Goal: Task Accomplishment & Management: Manage account settings

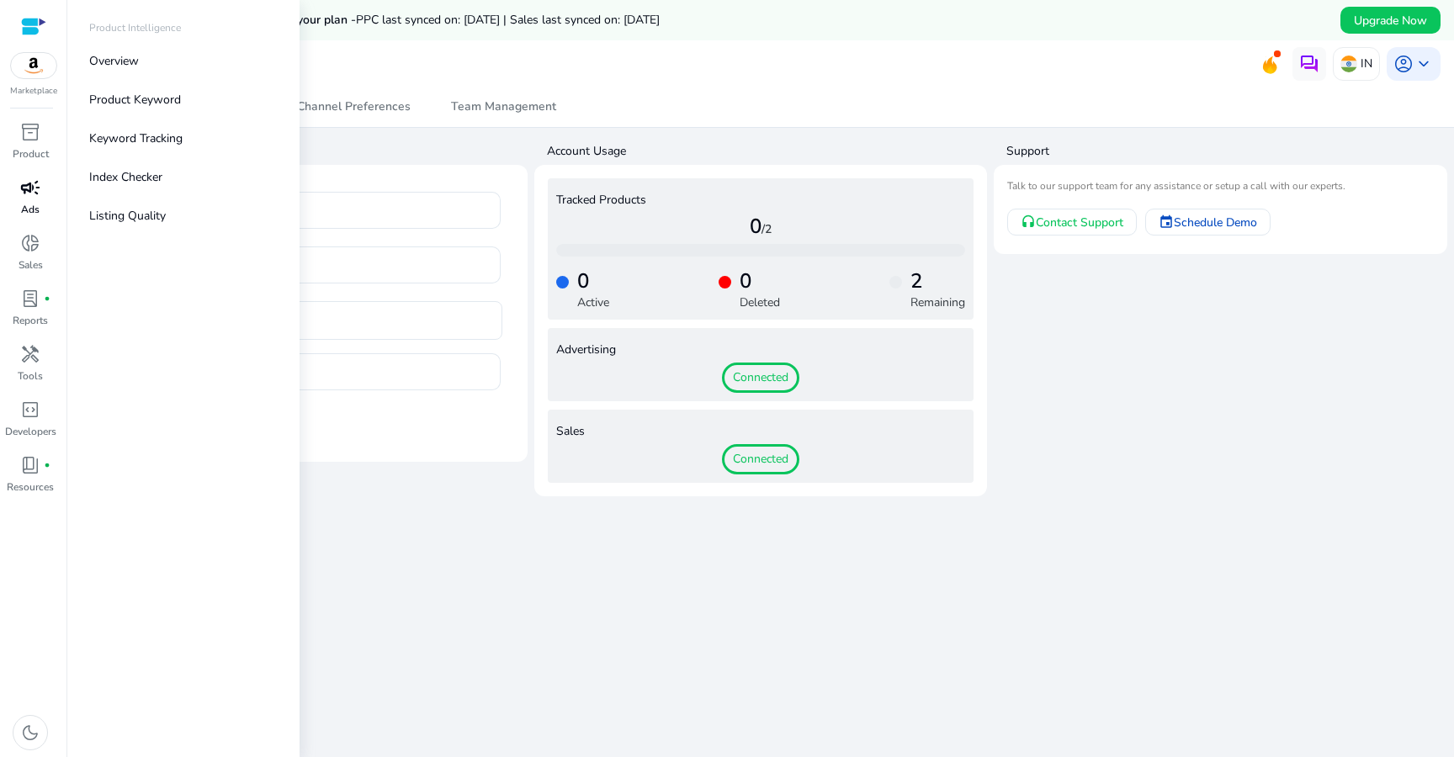
click at [27, 203] on p "Ads" at bounding box center [30, 209] width 19 height 15
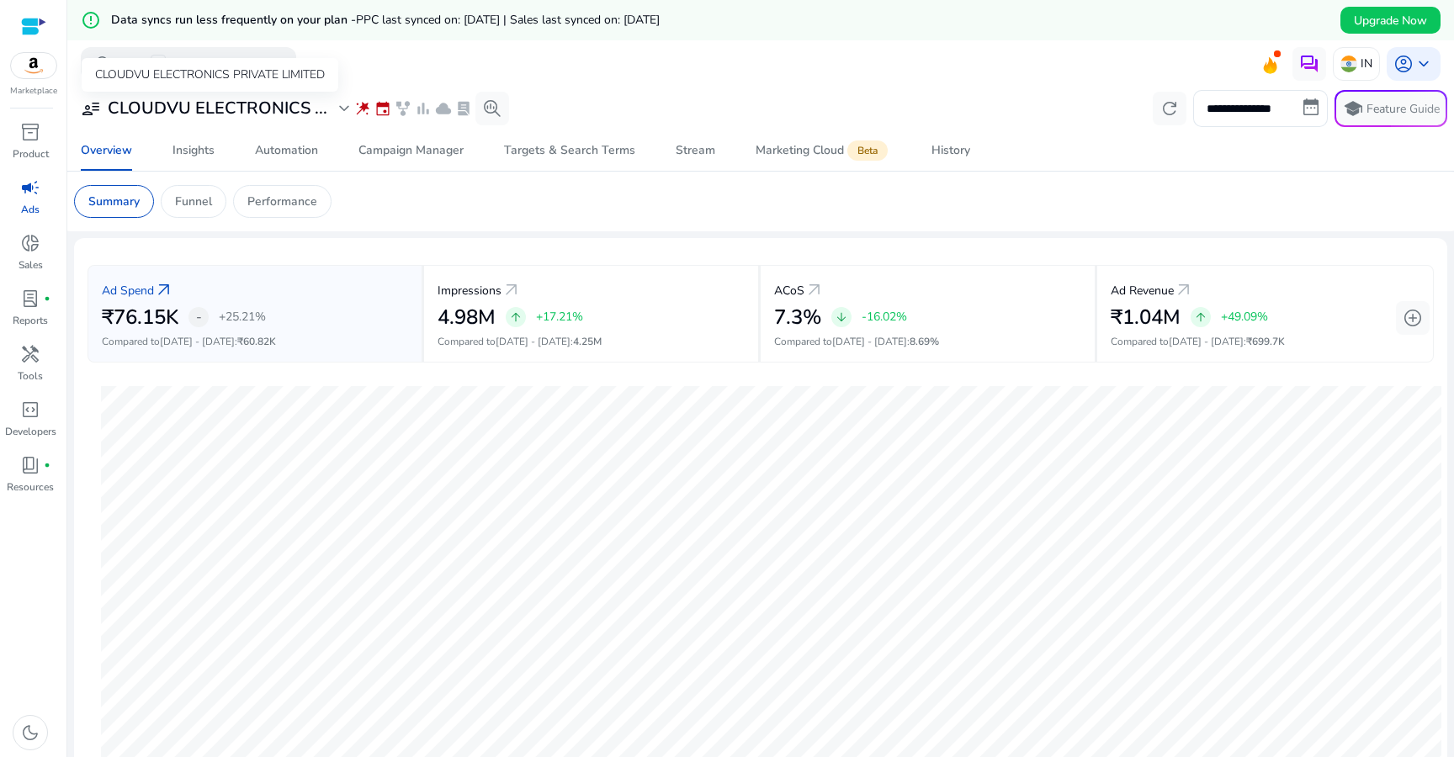
click at [345, 109] on span "expand_more" at bounding box center [344, 108] width 20 height 20
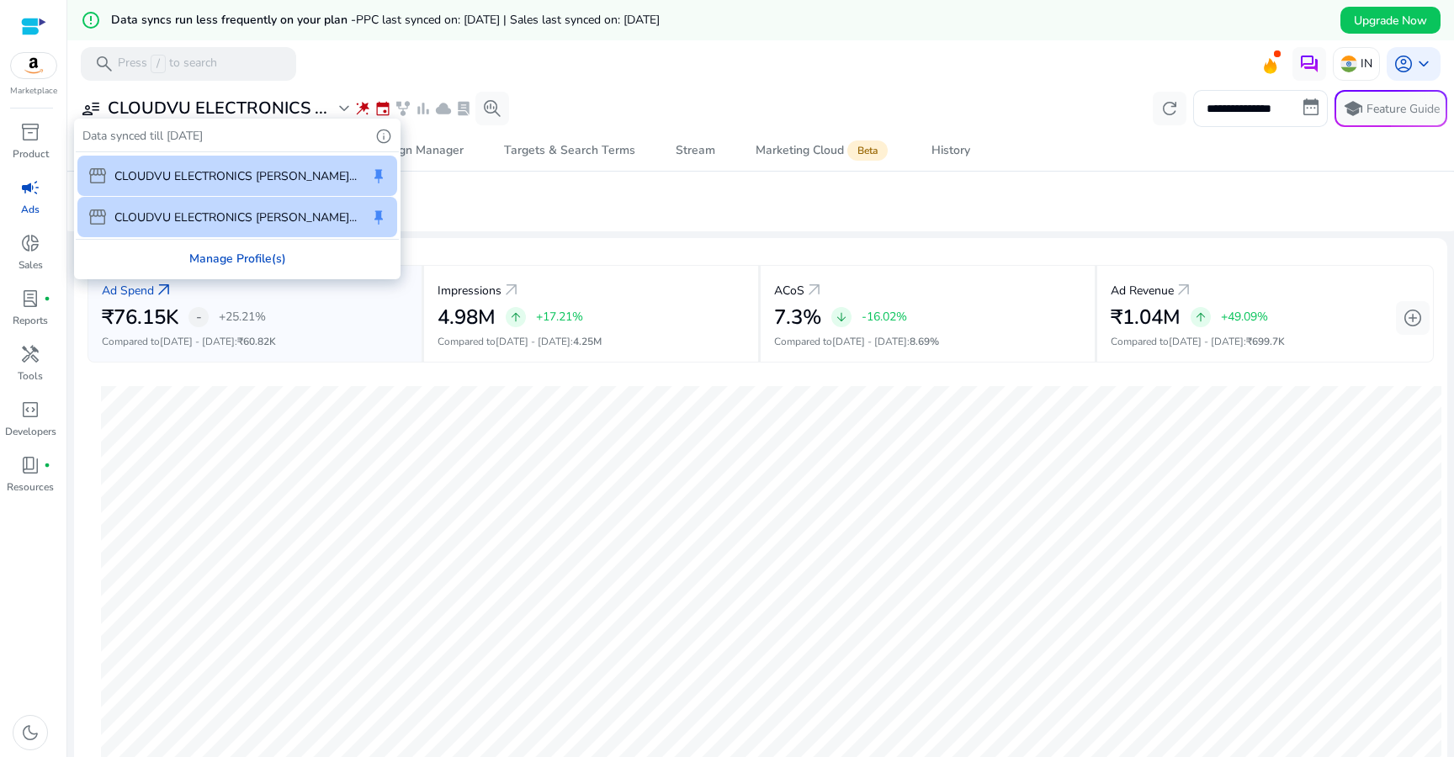
click at [256, 257] on div "Manage Profile(s)" at bounding box center [237, 259] width 323 height 38
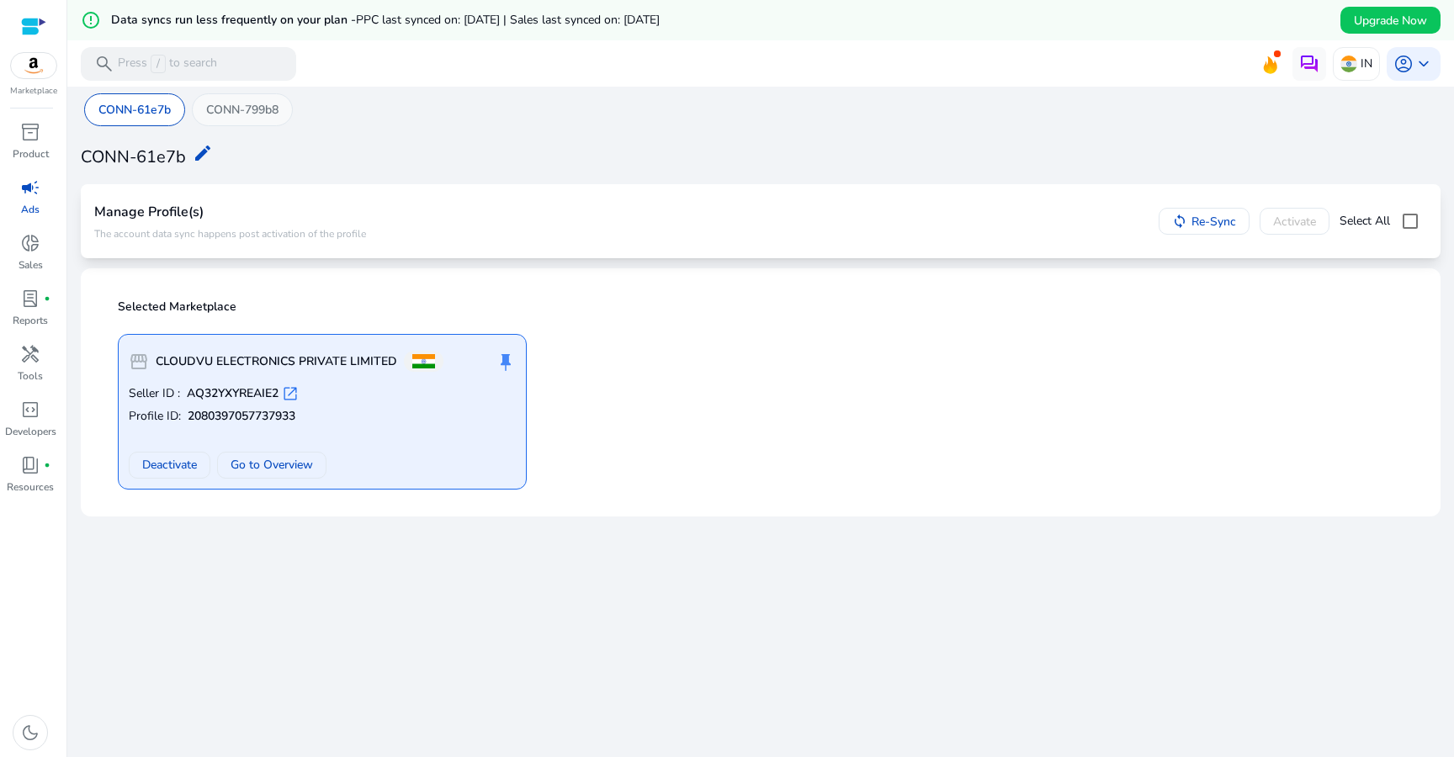
click at [223, 115] on p "CONN-799b8" at bounding box center [242, 110] width 72 height 18
click at [141, 120] on div "CONN-61e7b" at bounding box center [134, 109] width 101 height 33
click at [162, 449] on span at bounding box center [170, 465] width 80 height 40
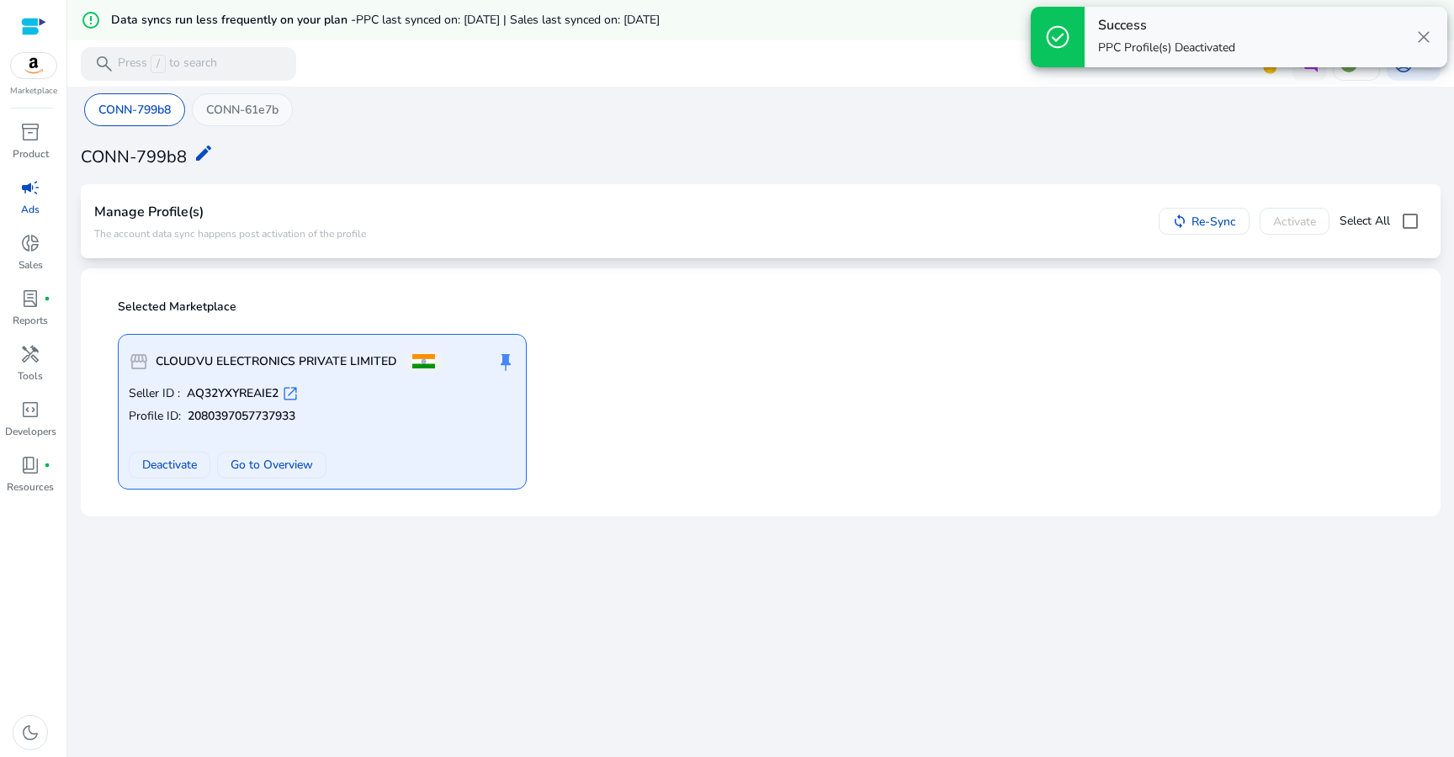
click at [256, 122] on div "CONN-61e7b" at bounding box center [242, 109] width 101 height 33
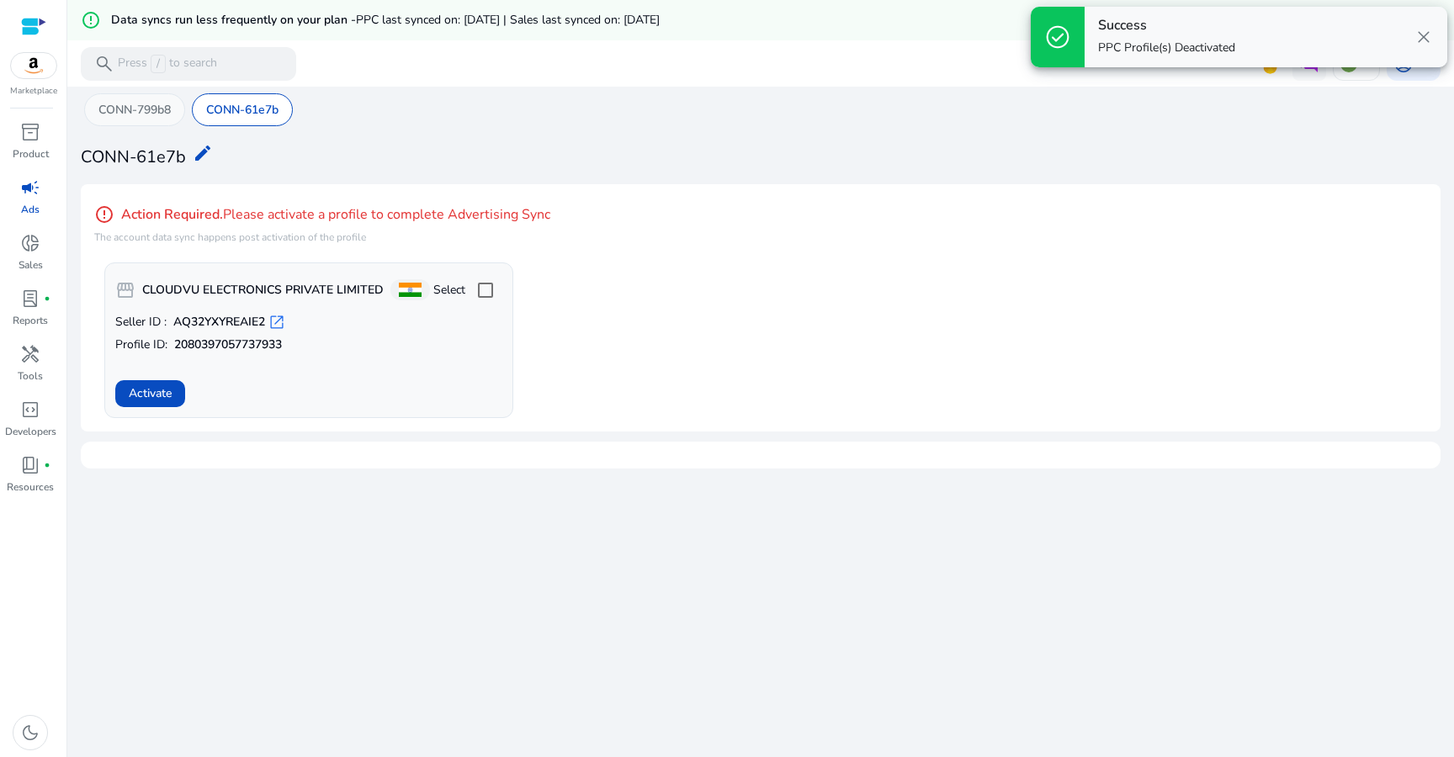
click at [147, 123] on div "CONN-799b8" at bounding box center [134, 109] width 101 height 33
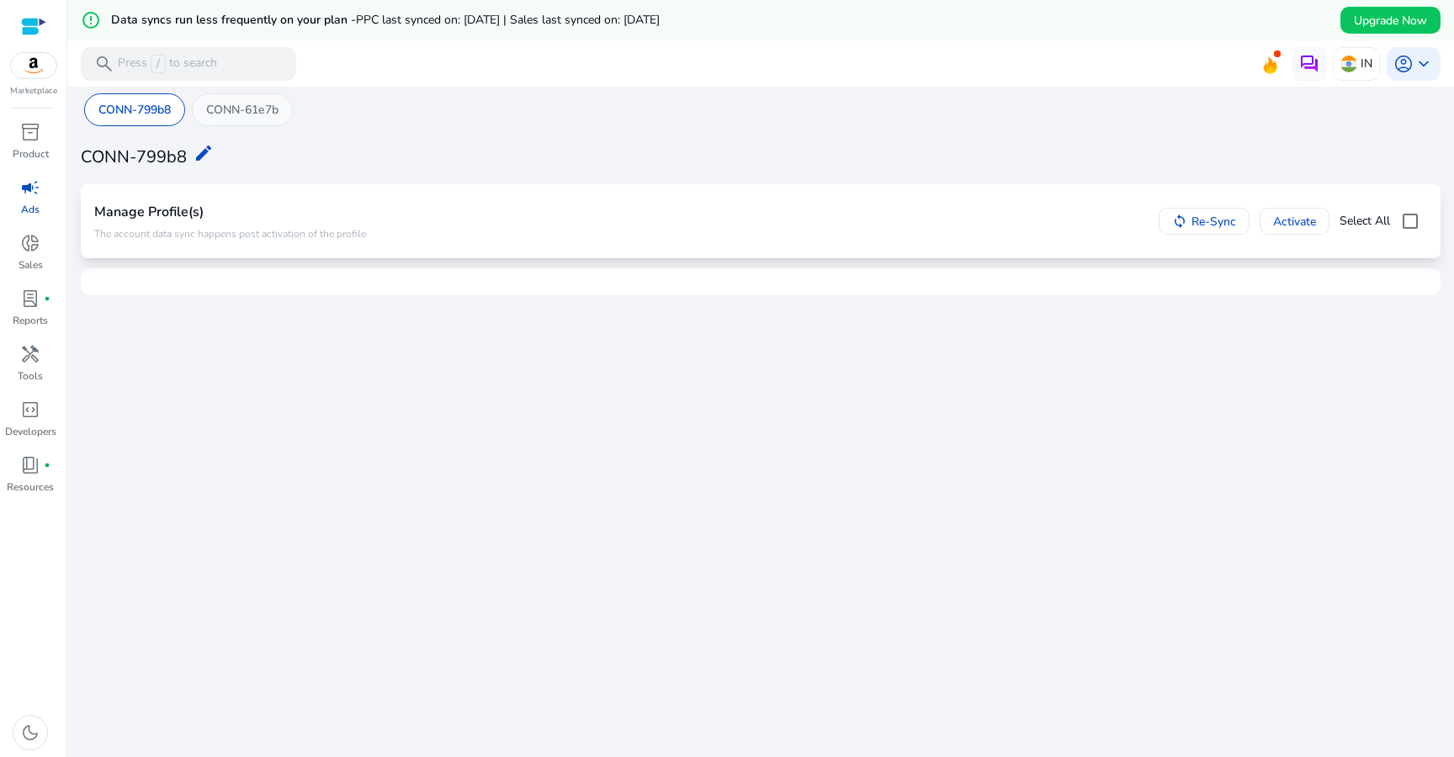
click at [223, 119] on div "CONN-61e7b" at bounding box center [242, 109] width 101 height 33
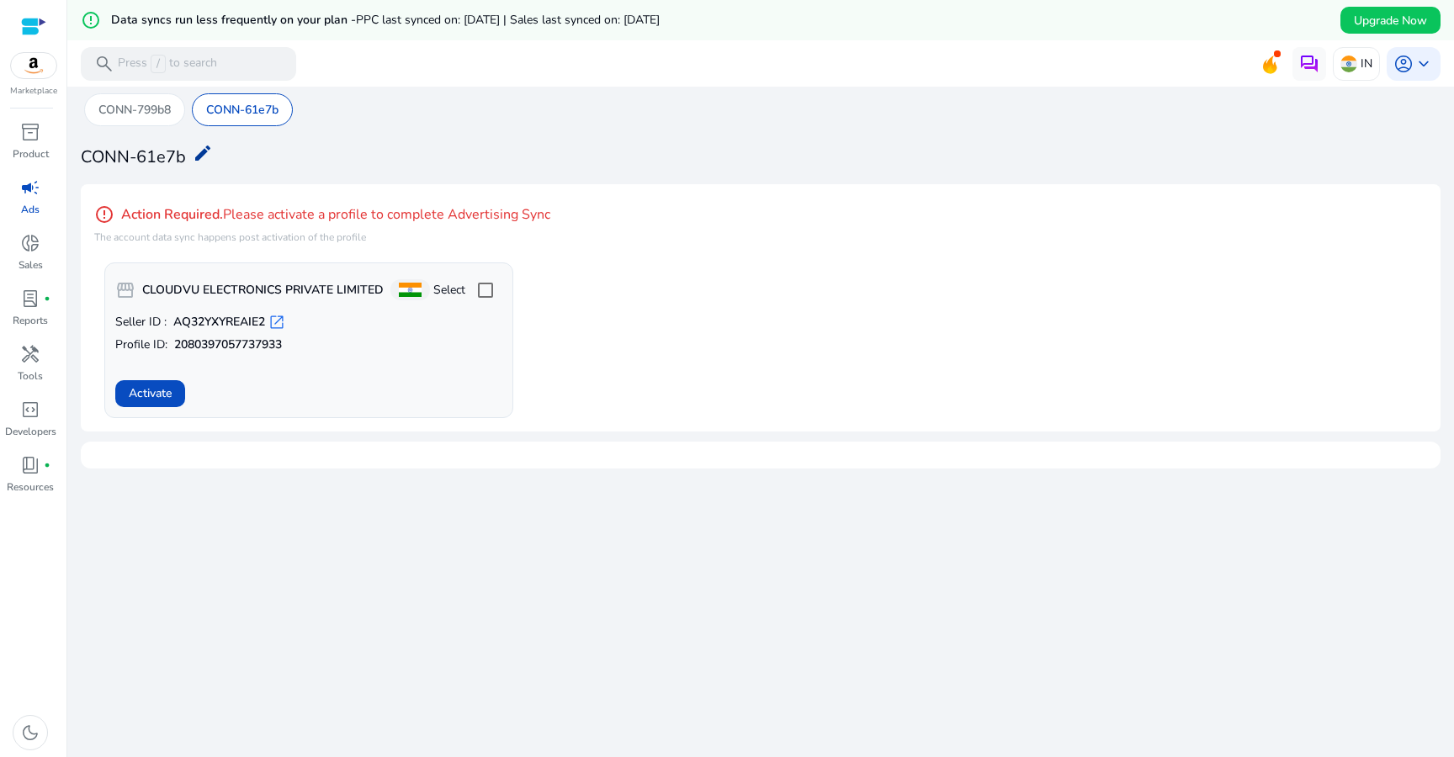
click at [198, 146] on mat-icon "edit" at bounding box center [203, 153] width 20 height 20
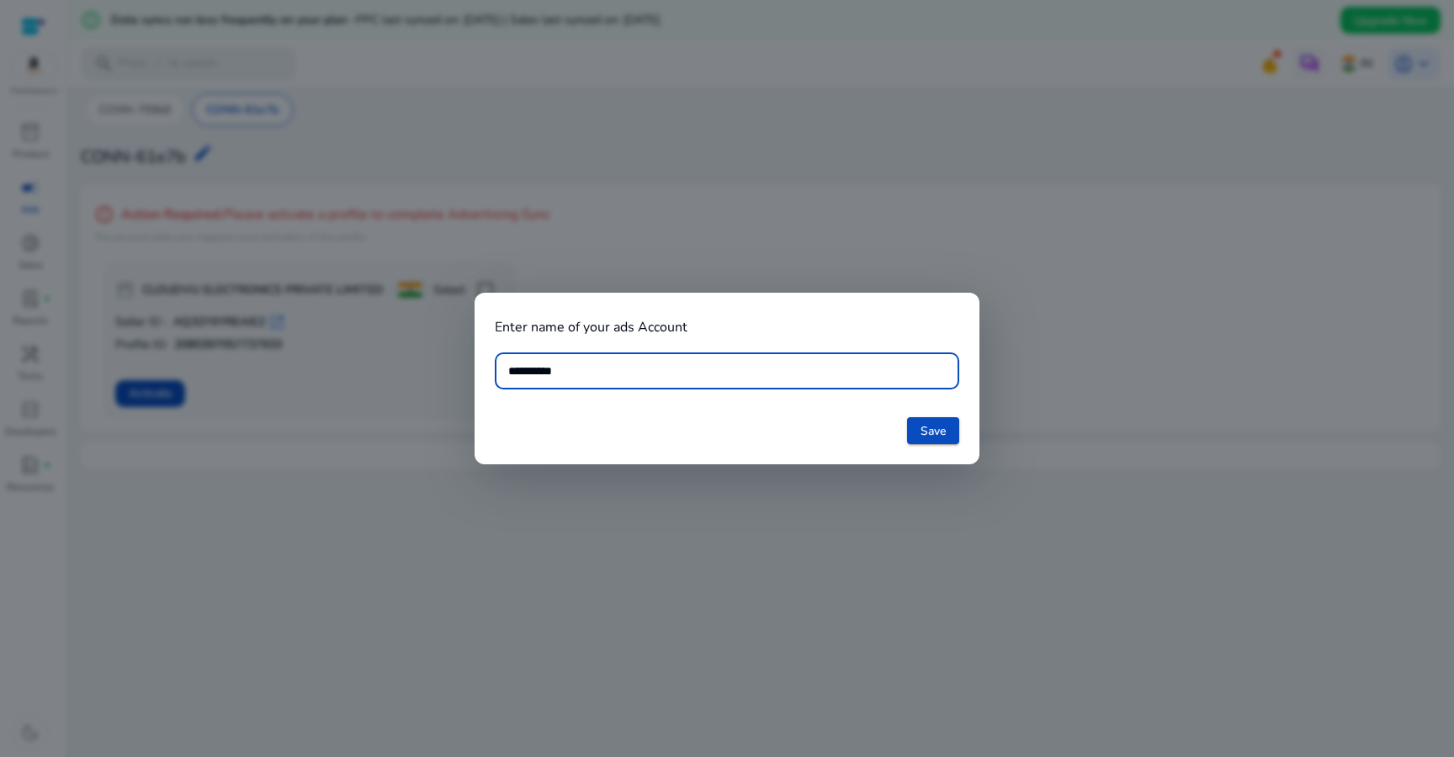
click at [745, 537] on div at bounding box center [727, 378] width 1454 height 757
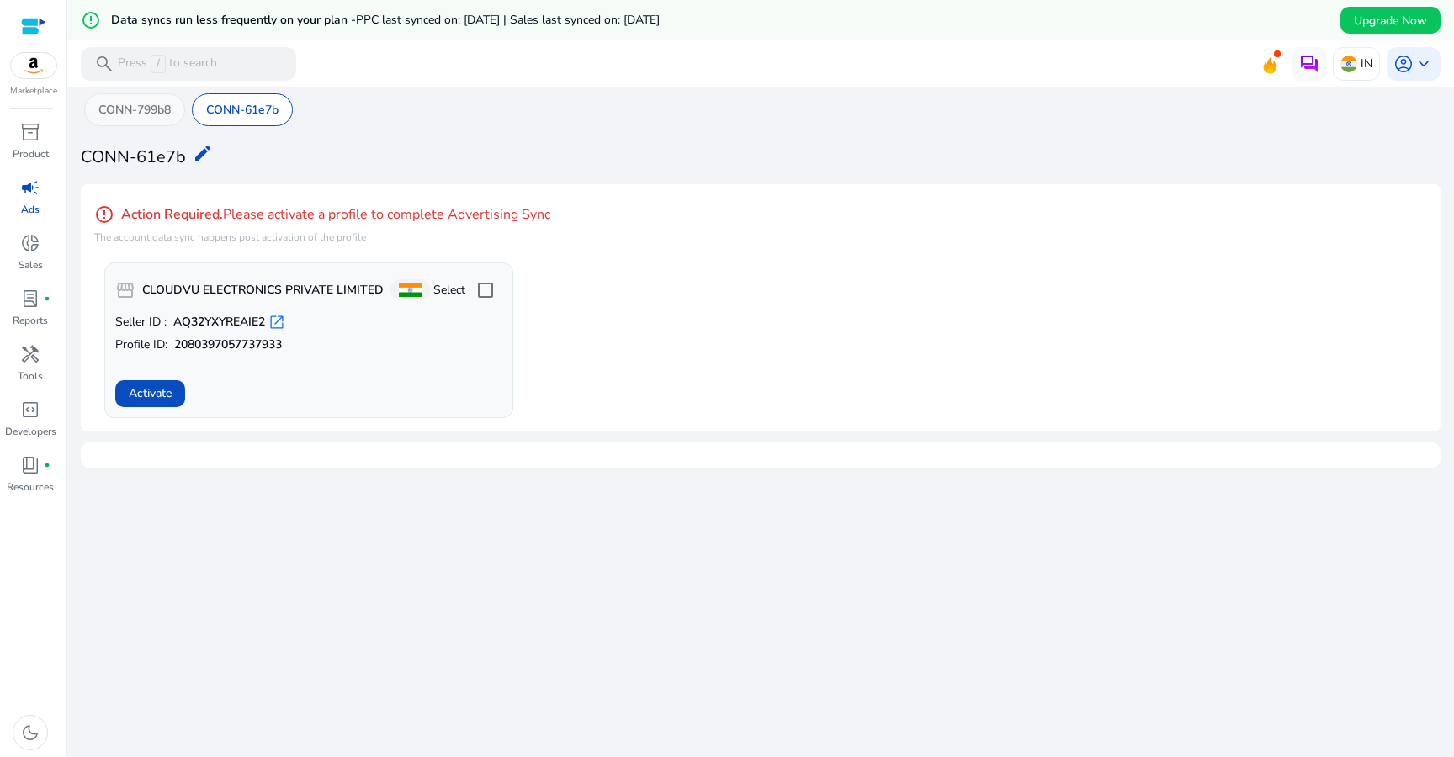
click at [152, 103] on p "CONN-799b8" at bounding box center [134, 110] width 72 height 18
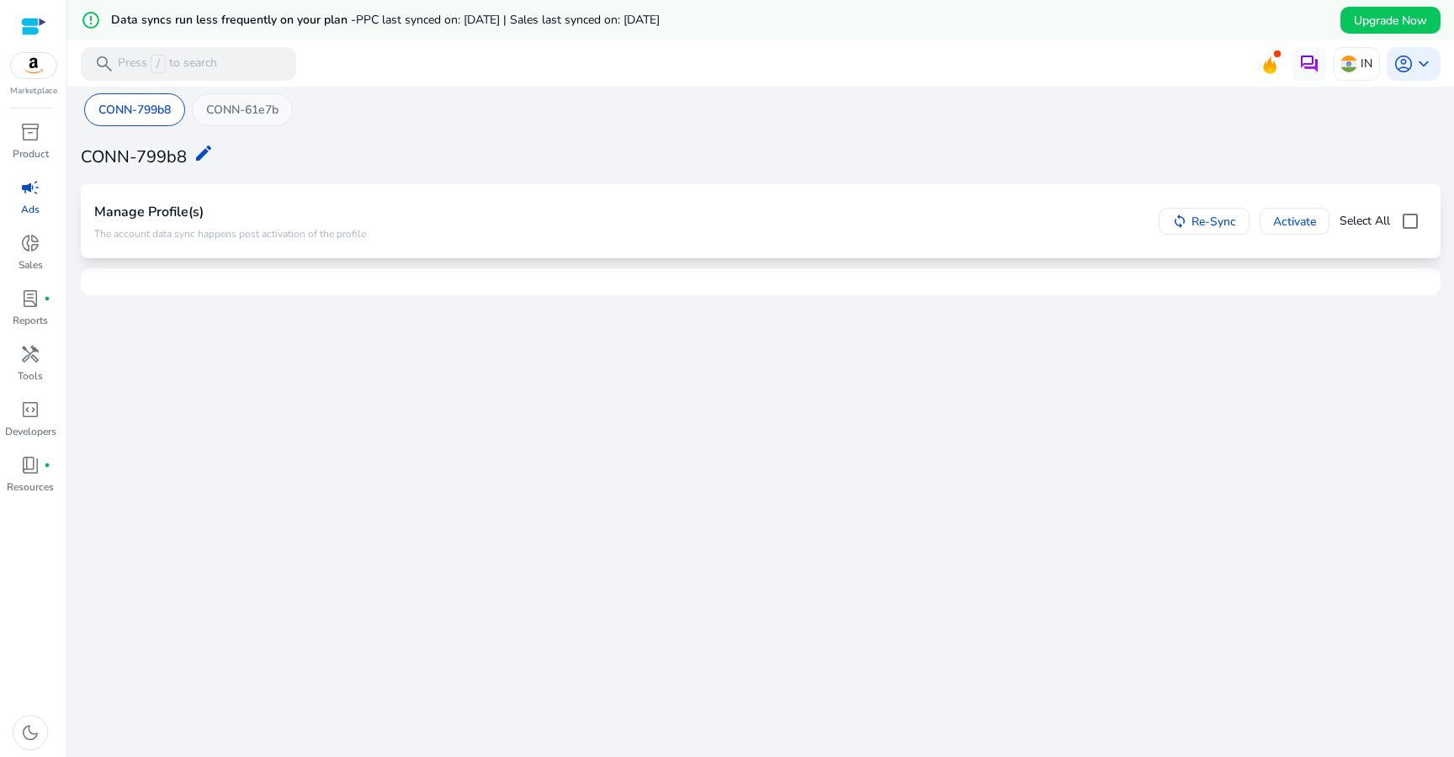
click at [256, 124] on div "CONN-61e7b" at bounding box center [242, 109] width 101 height 33
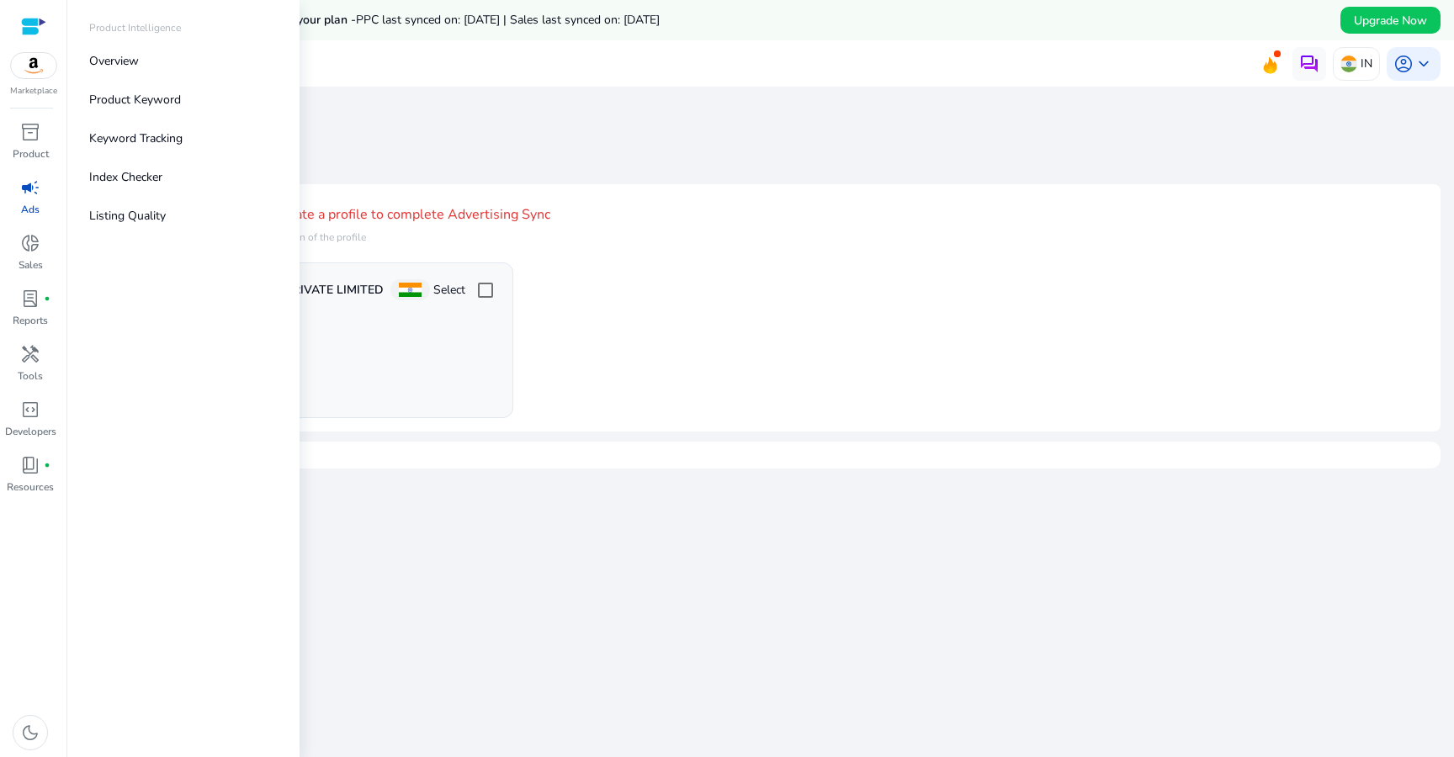
click at [45, 24] on div at bounding box center [33, 26] width 25 height 19
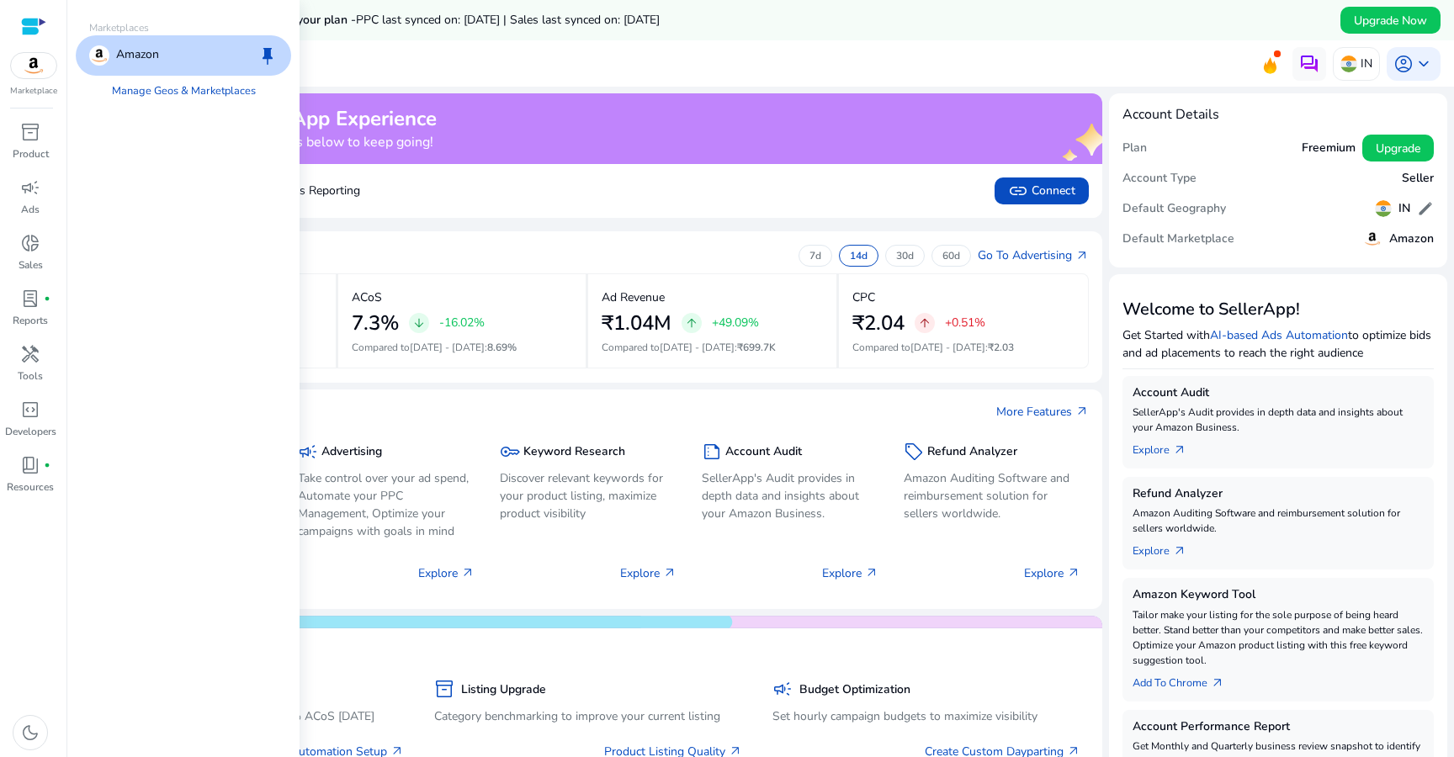
click at [41, 72] on img at bounding box center [33, 65] width 45 height 25
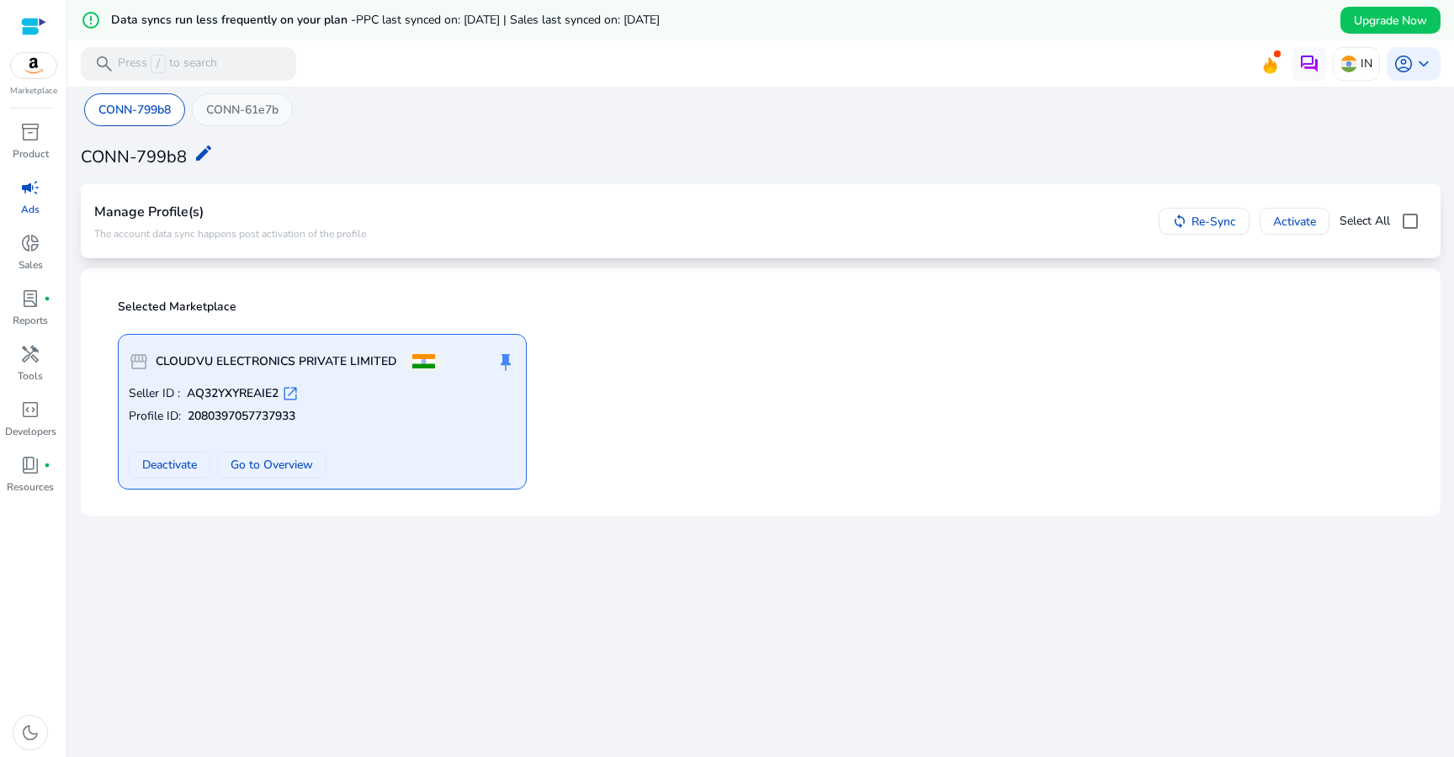
click at [236, 99] on div "CONN-61e7b" at bounding box center [242, 109] width 101 height 33
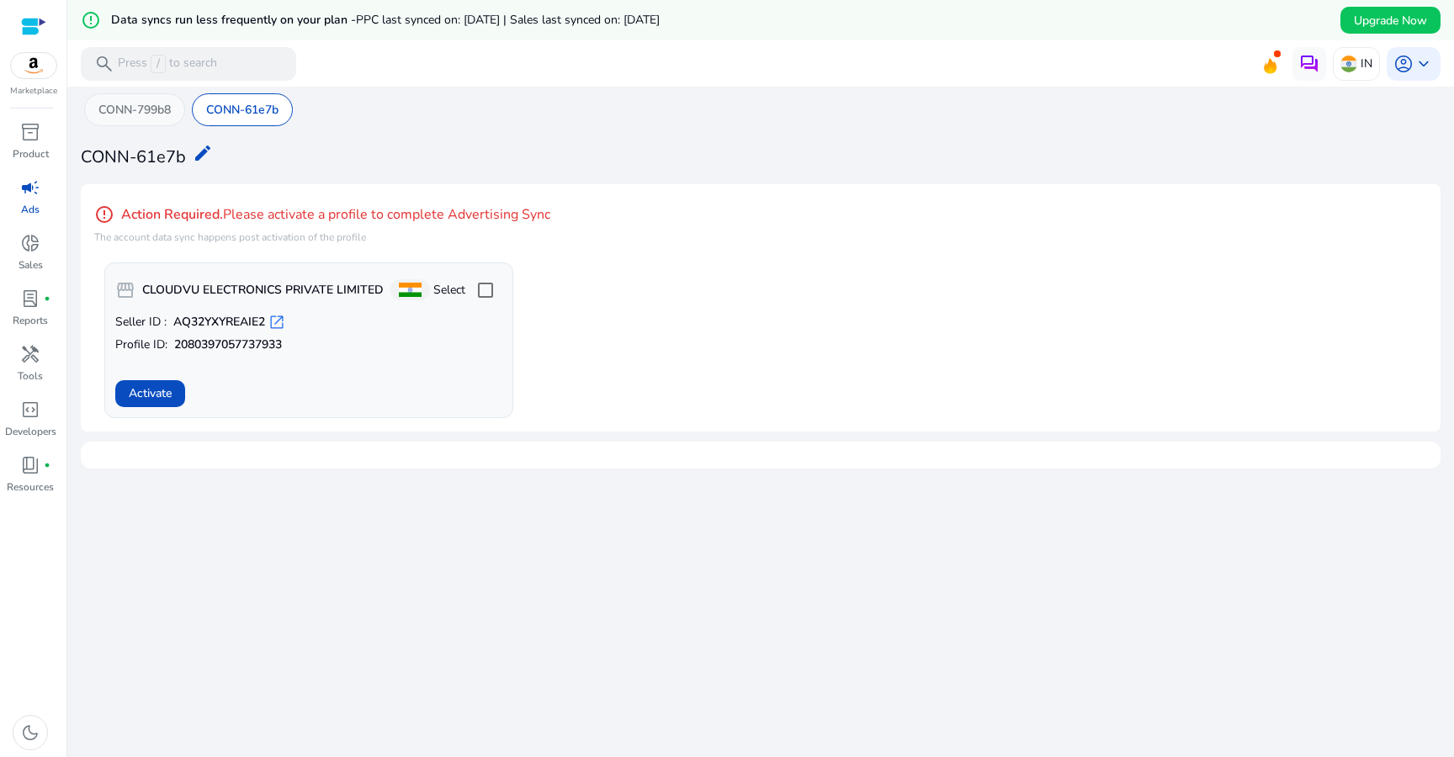
click at [153, 113] on p "CONN-799b8" at bounding box center [134, 110] width 72 height 18
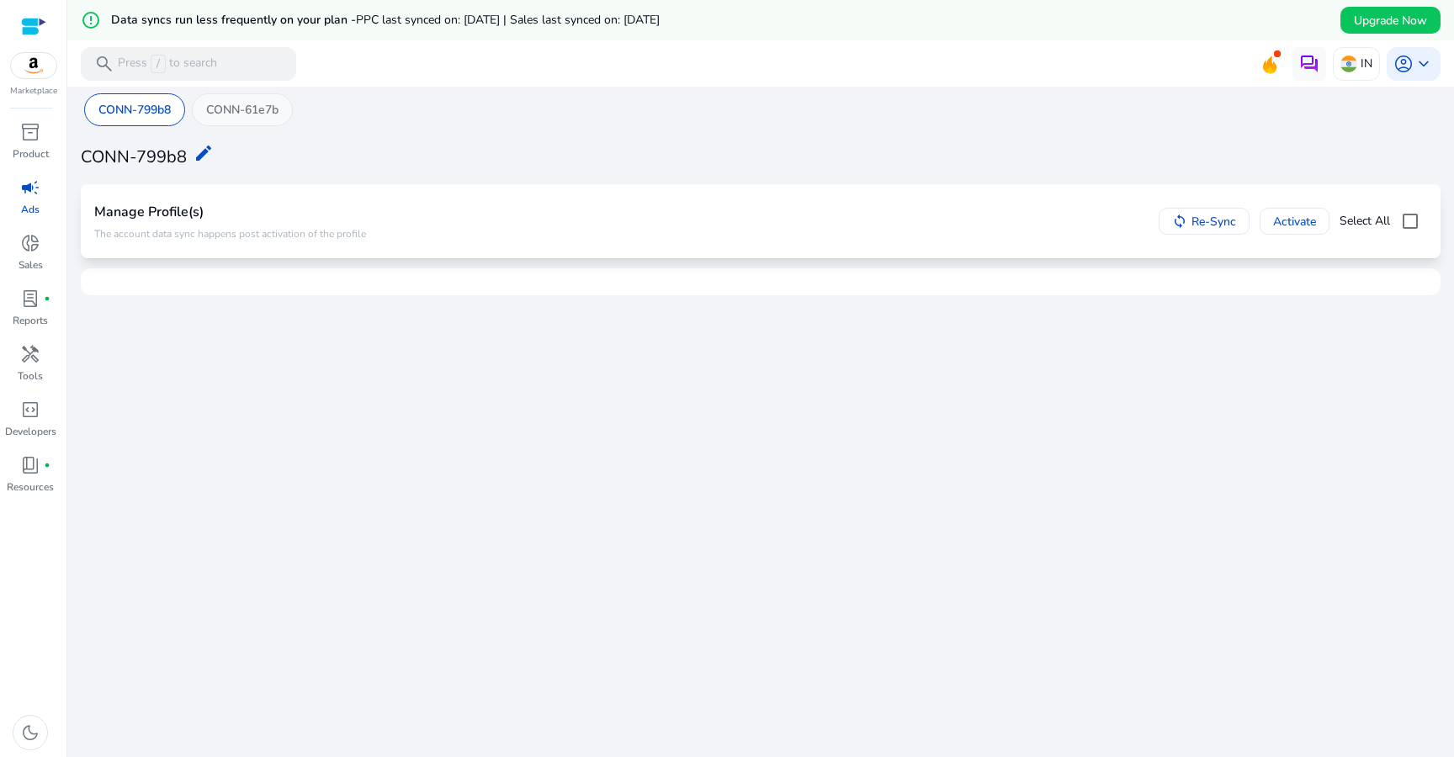
click at [242, 116] on p "CONN-61e7b" at bounding box center [242, 110] width 72 height 18
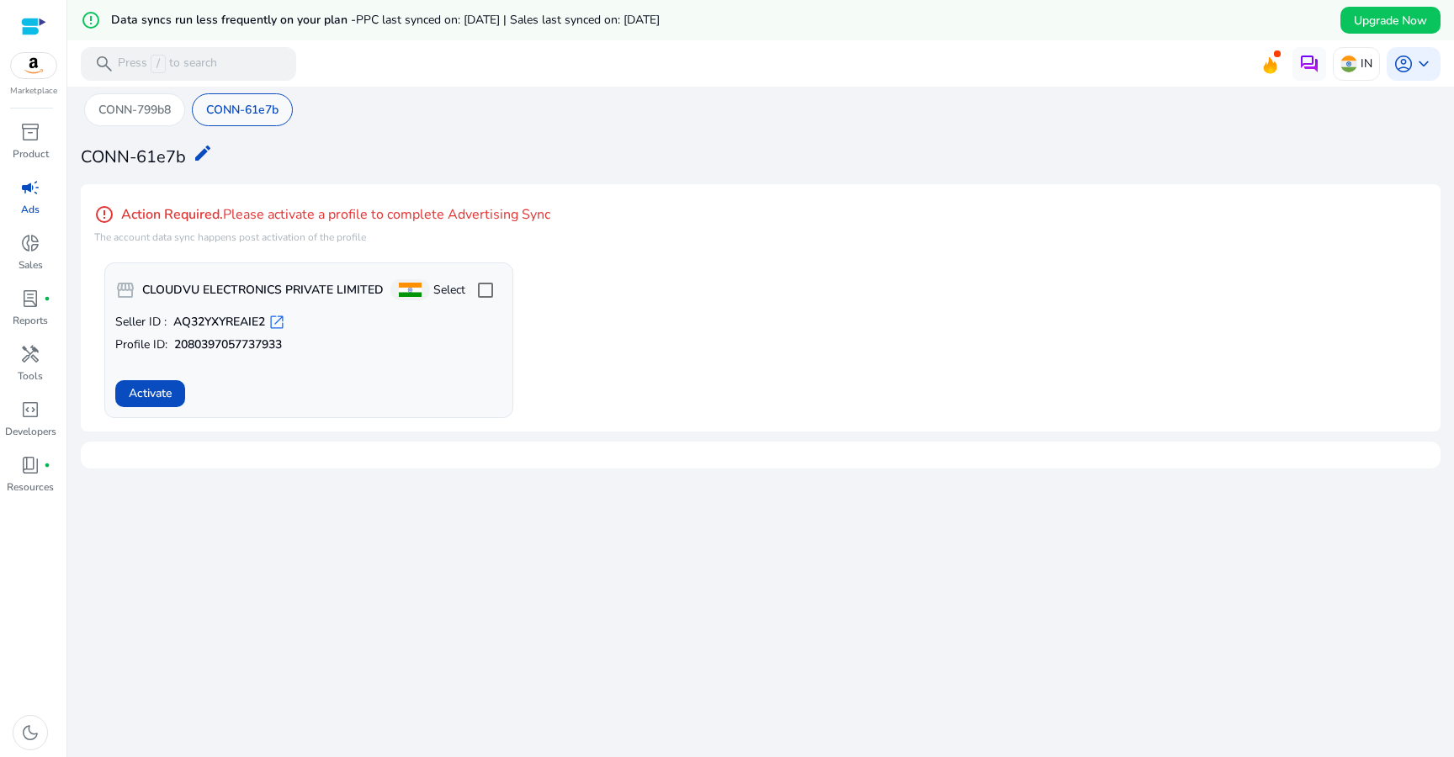
click at [242, 116] on p "CONN-61e7b" at bounding box center [242, 110] width 72 height 18
click at [1414, 79] on div "account_circle keyboard_arrow_down" at bounding box center [1413, 64] width 54 height 34
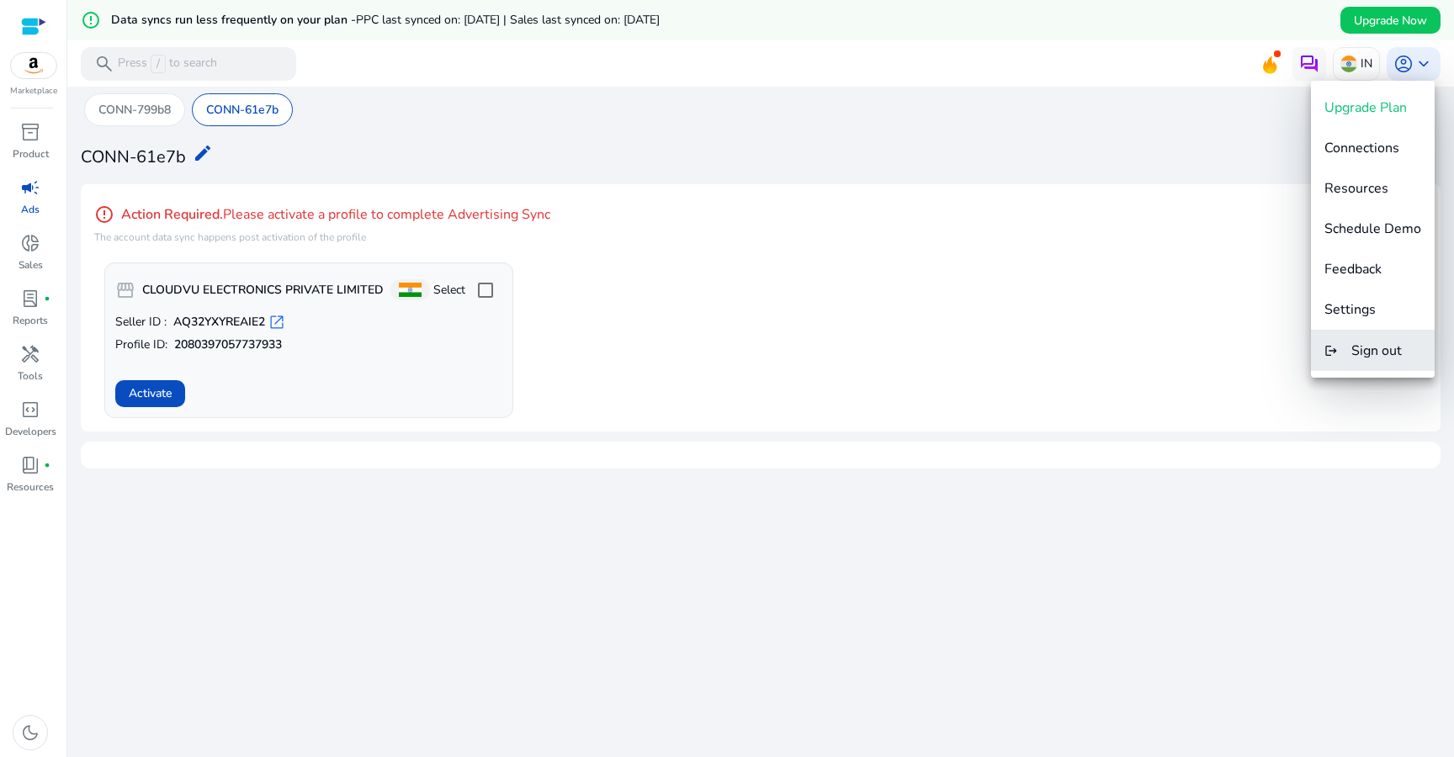
click at [1369, 347] on span "Sign out" at bounding box center [1376, 351] width 50 height 19
